Goal: Task Accomplishment & Management: Manage account settings

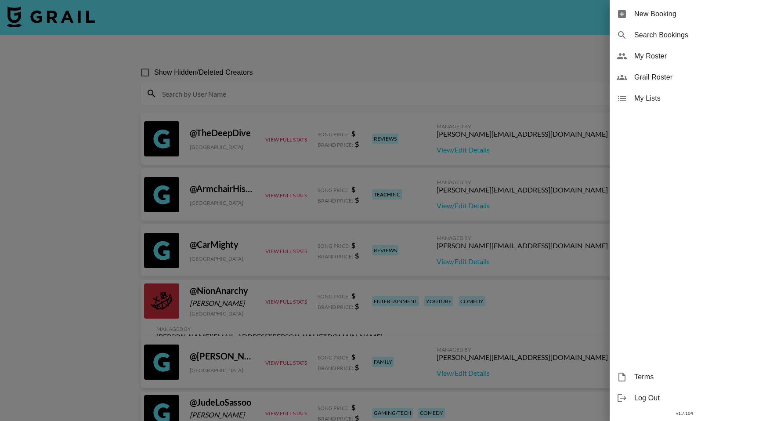
click at [644, 59] on span "My Roster" at bounding box center [693, 56] width 118 height 11
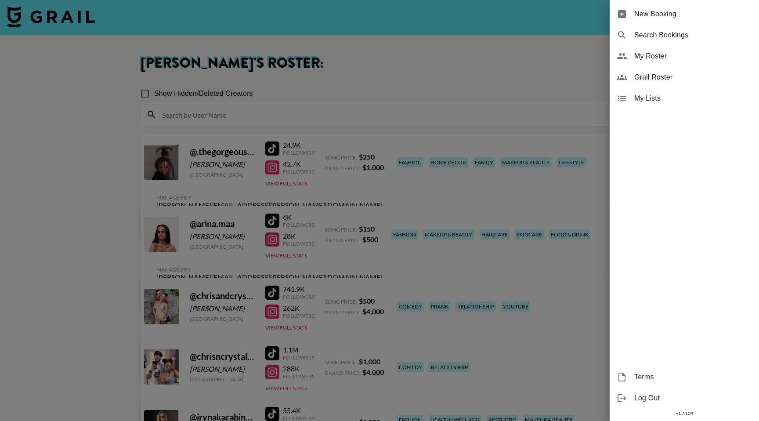
click at [421, 101] on div at bounding box center [379, 210] width 759 height 421
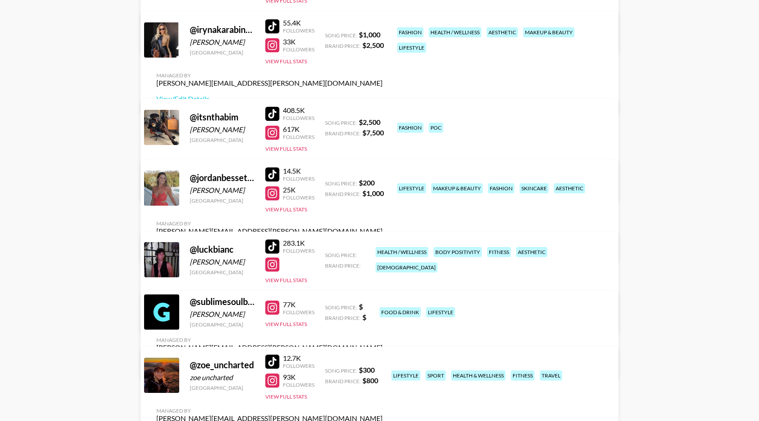
scroll to position [387, 0]
click at [382, 313] on link "View/Edit Details" at bounding box center [269, 317] width 226 height 9
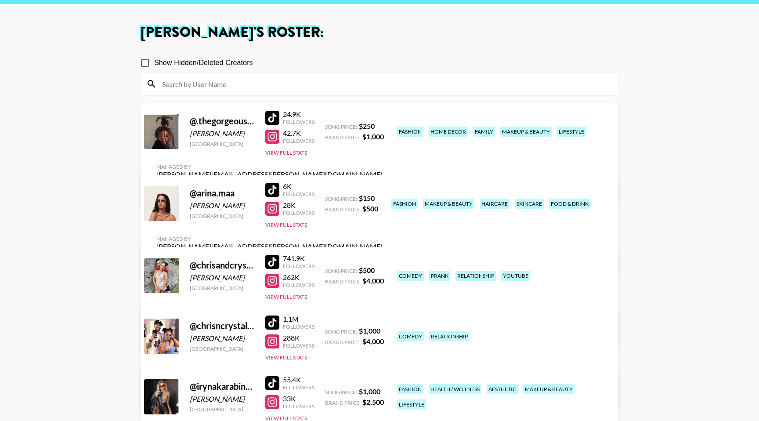
scroll to position [29, 0]
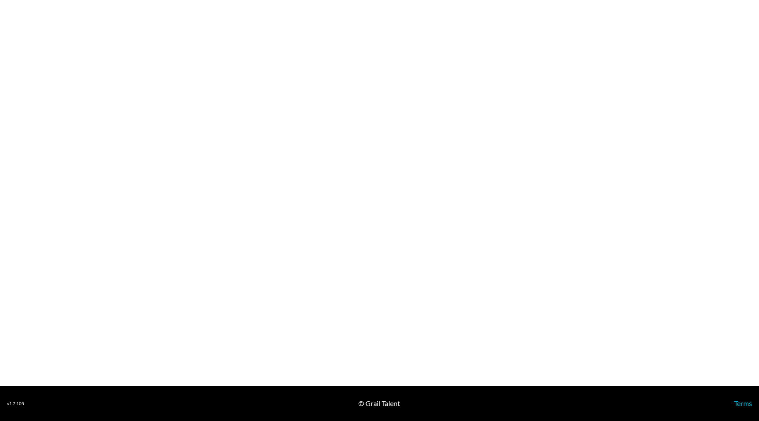
select select "USD"
